Goal: Task Accomplishment & Management: Use online tool/utility

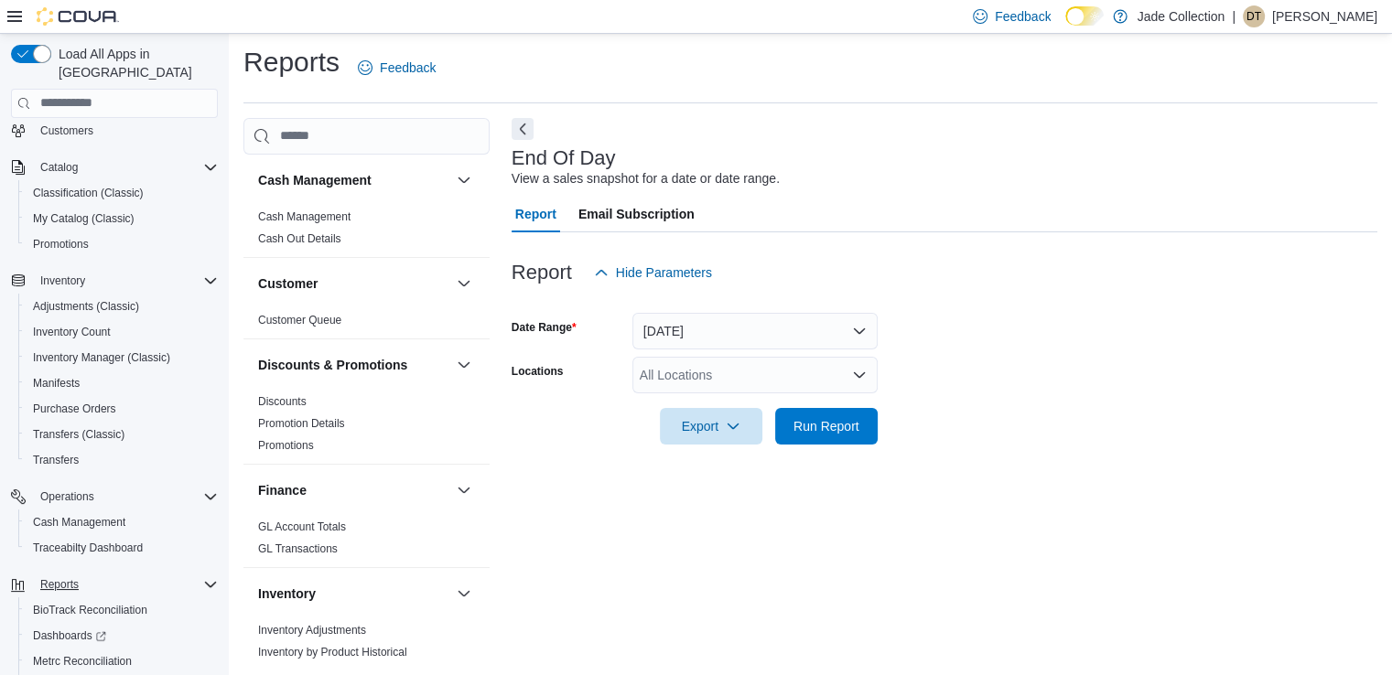
scroll to position [137, 0]
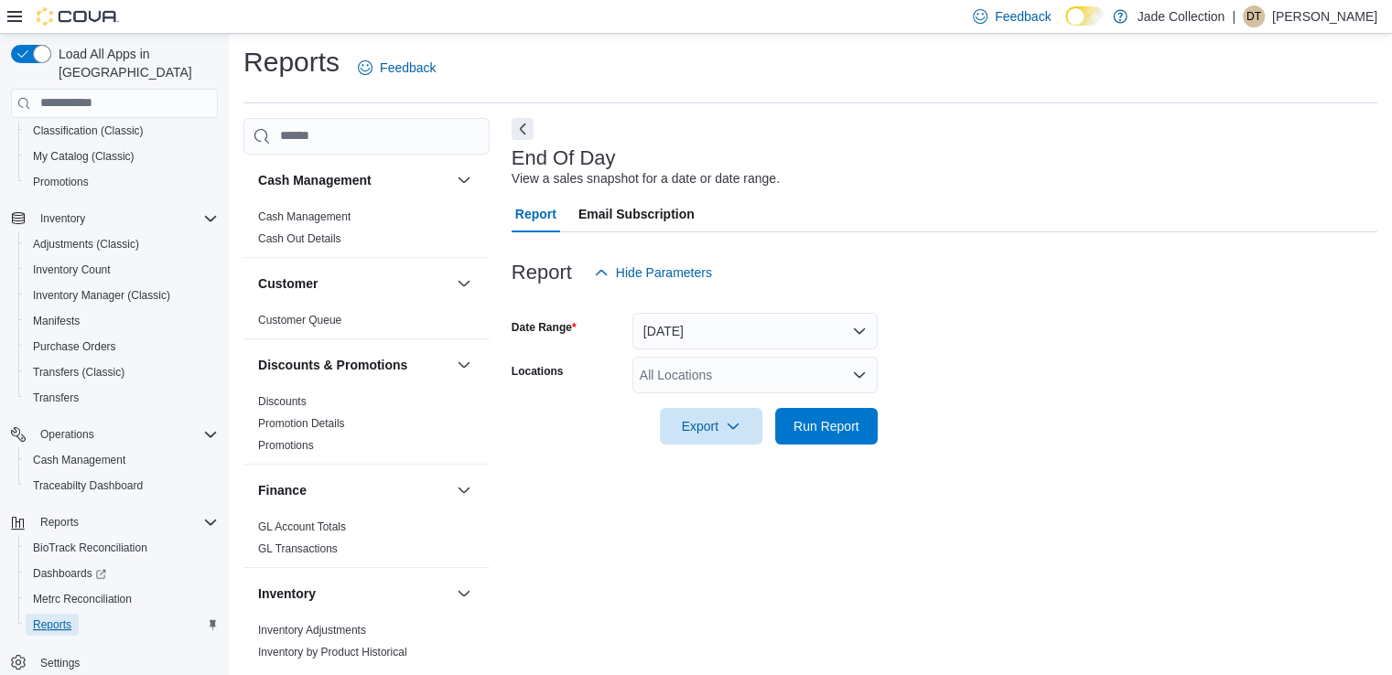
click at [70, 618] on span "Reports" at bounding box center [52, 625] width 38 height 15
click at [747, 383] on div "All Locations" at bounding box center [754, 375] width 245 height 37
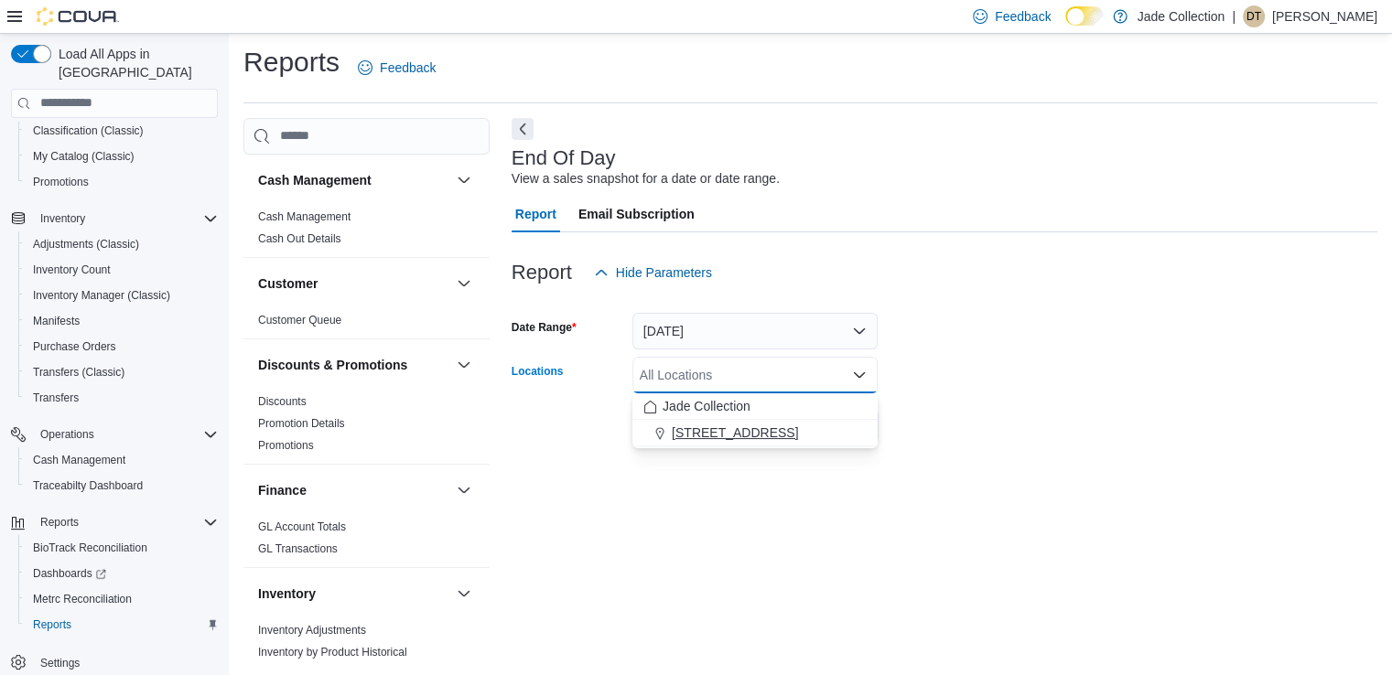
click at [703, 424] on span "[STREET_ADDRESS]" at bounding box center [735, 433] width 126 height 18
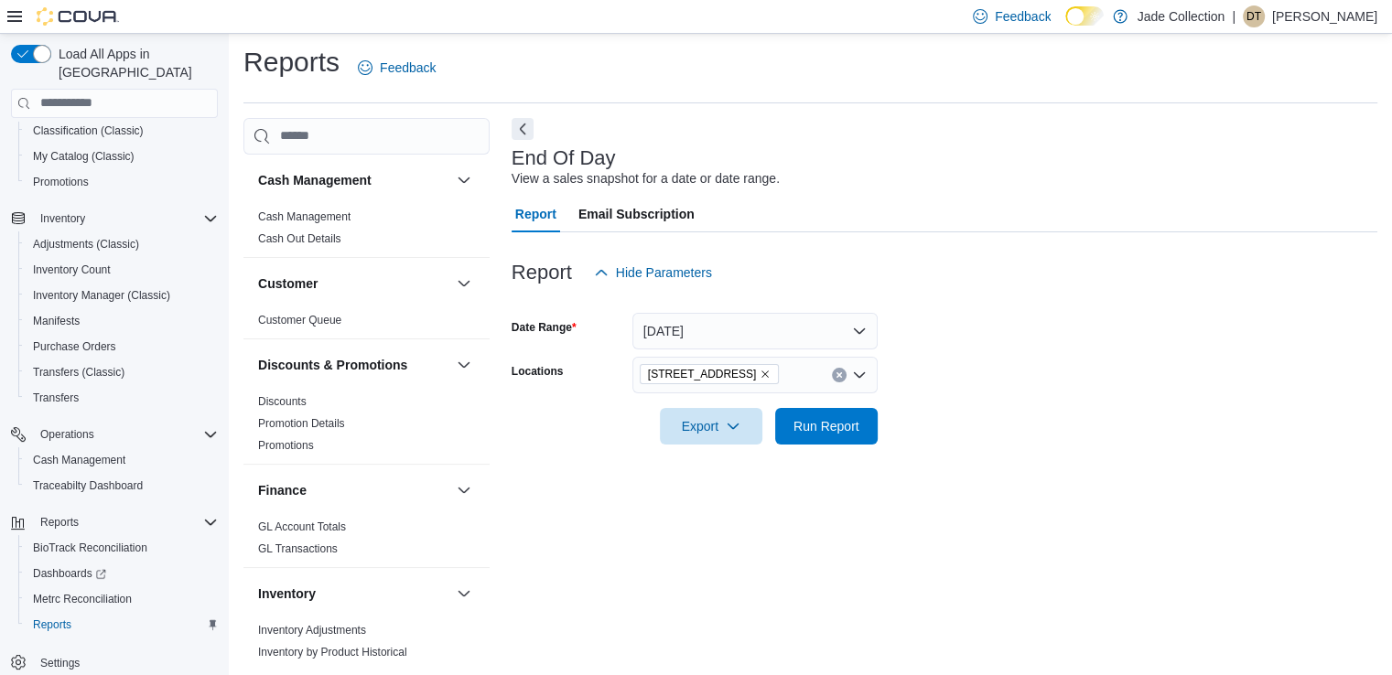
click at [997, 293] on div at bounding box center [943, 302] width 865 height 22
